Goal: Navigation & Orientation: Find specific page/section

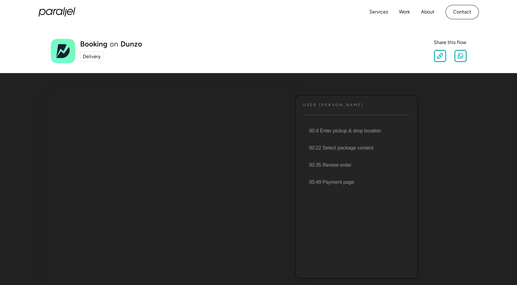
click at [98, 57] on div "Delivery" at bounding box center [92, 56] width 18 height 7
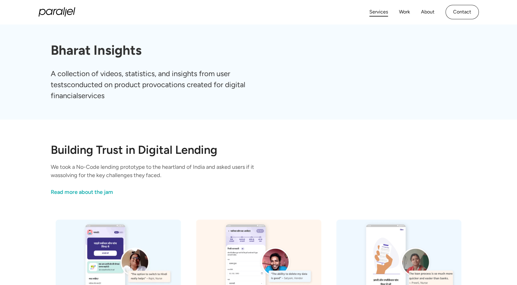
click at [382, 14] on link "Services" at bounding box center [378, 12] width 19 height 9
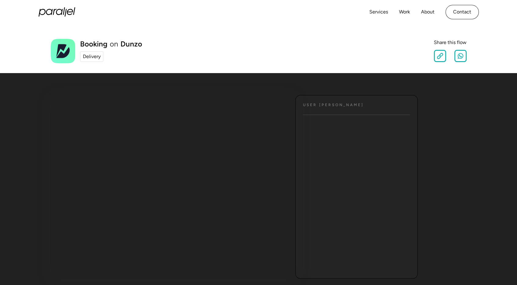
click at [95, 55] on div "Delivery" at bounding box center [92, 56] width 18 height 7
